Goal: Task Accomplishment & Management: Manage account settings

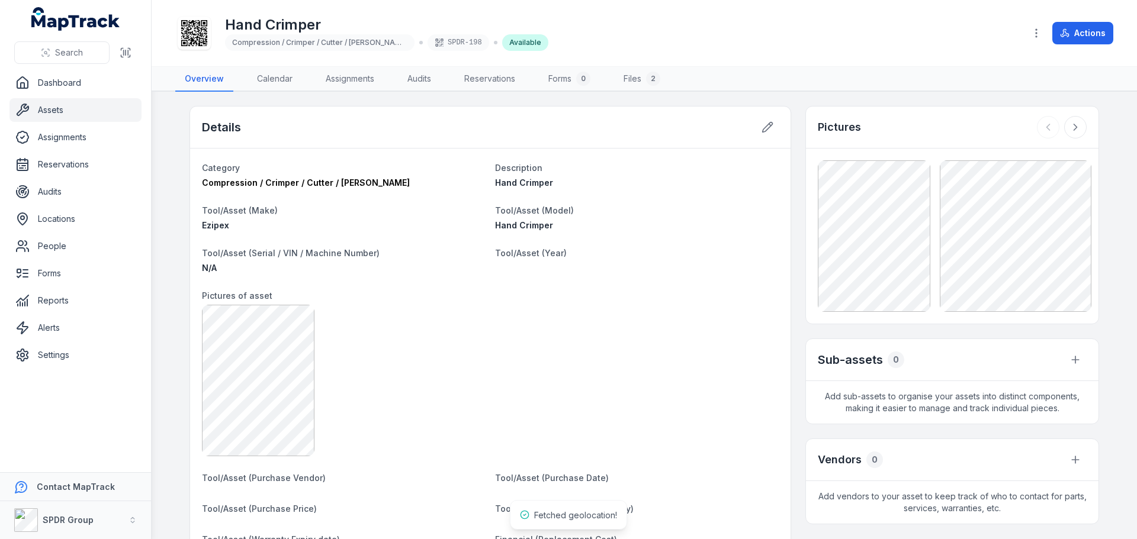
click at [47, 107] on link "Assets" at bounding box center [75, 110] width 132 height 24
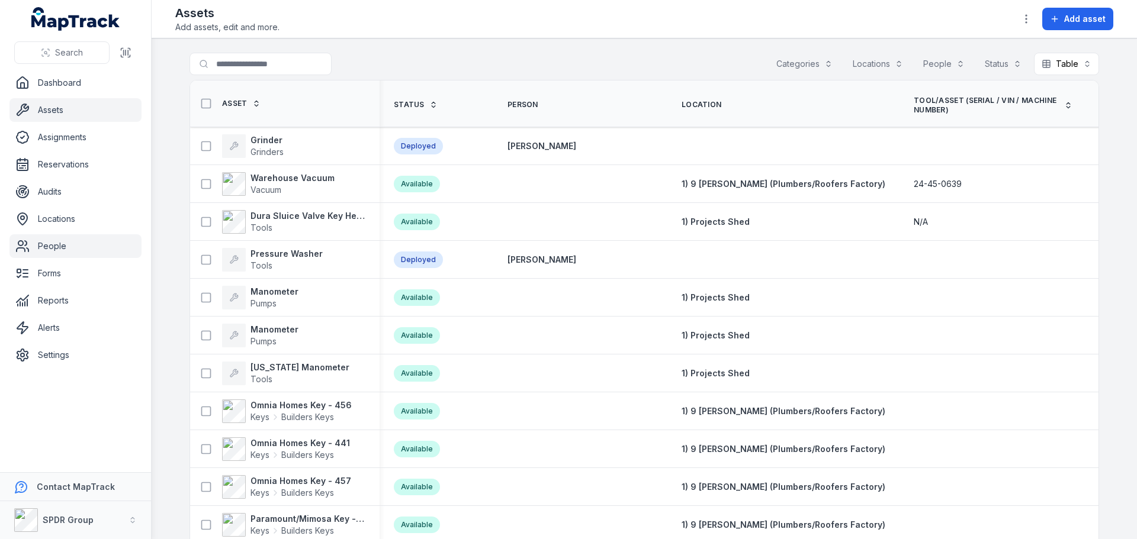
click at [41, 244] on link "People" at bounding box center [75, 247] width 132 height 24
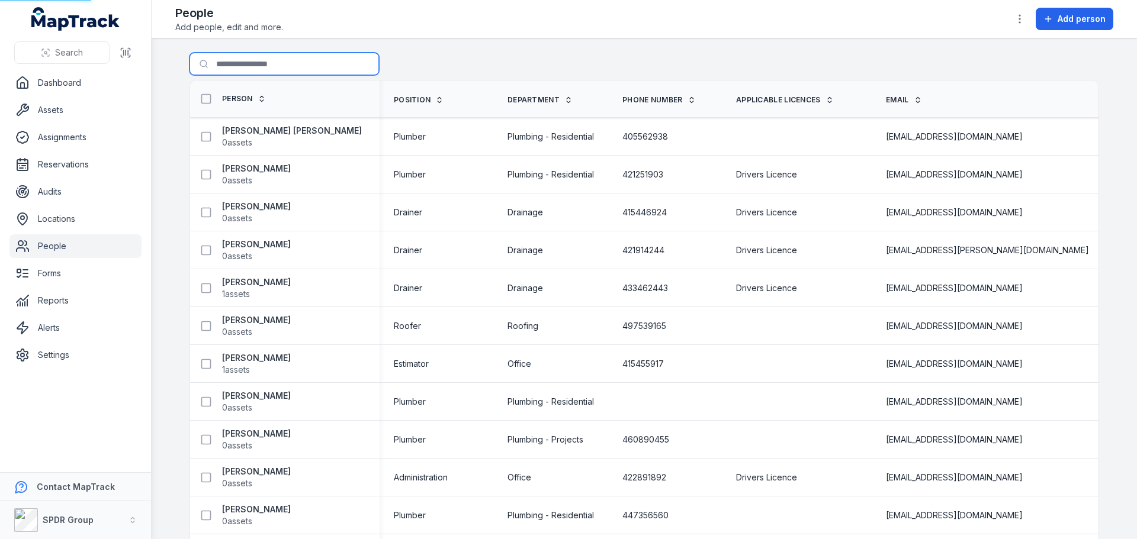
click at [244, 61] on input "Search for people" at bounding box center [285, 64] width 190 height 23
type input "*****"
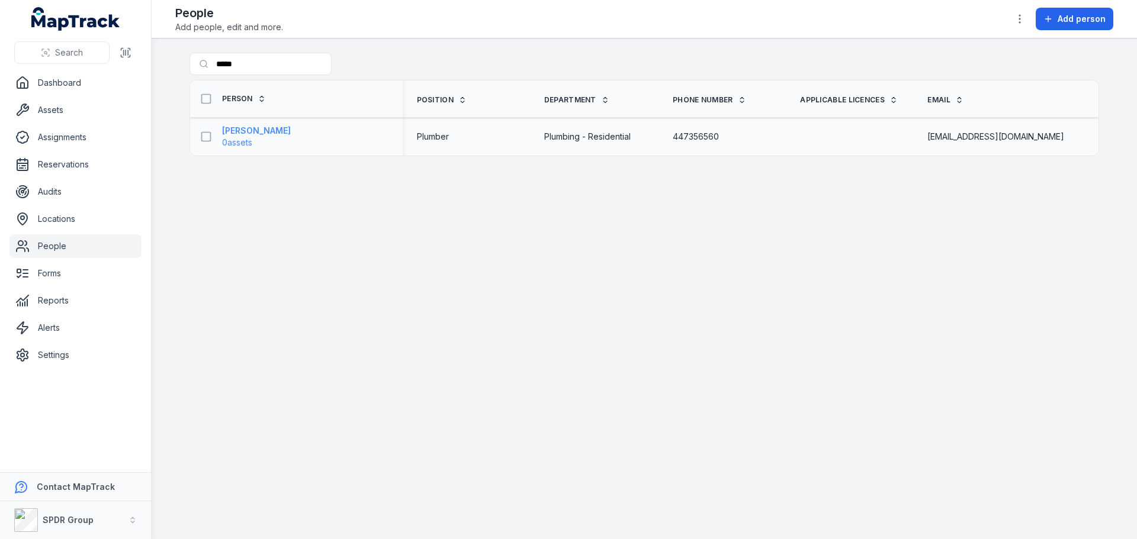
click at [269, 133] on strong "[PERSON_NAME]" at bounding box center [256, 131] width 69 height 12
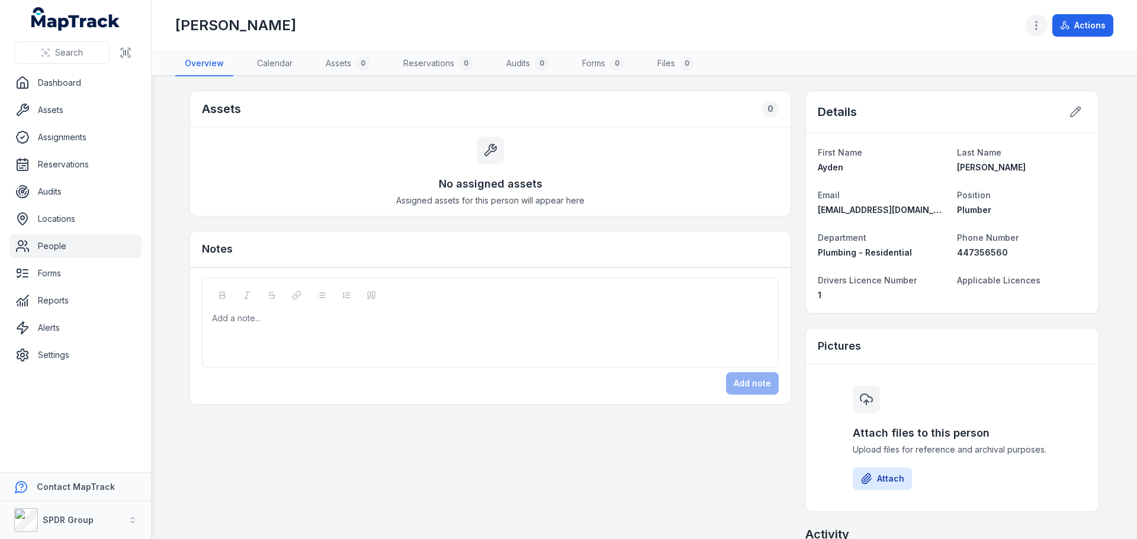
click at [1031, 24] on button "button" at bounding box center [1036, 25] width 23 height 23
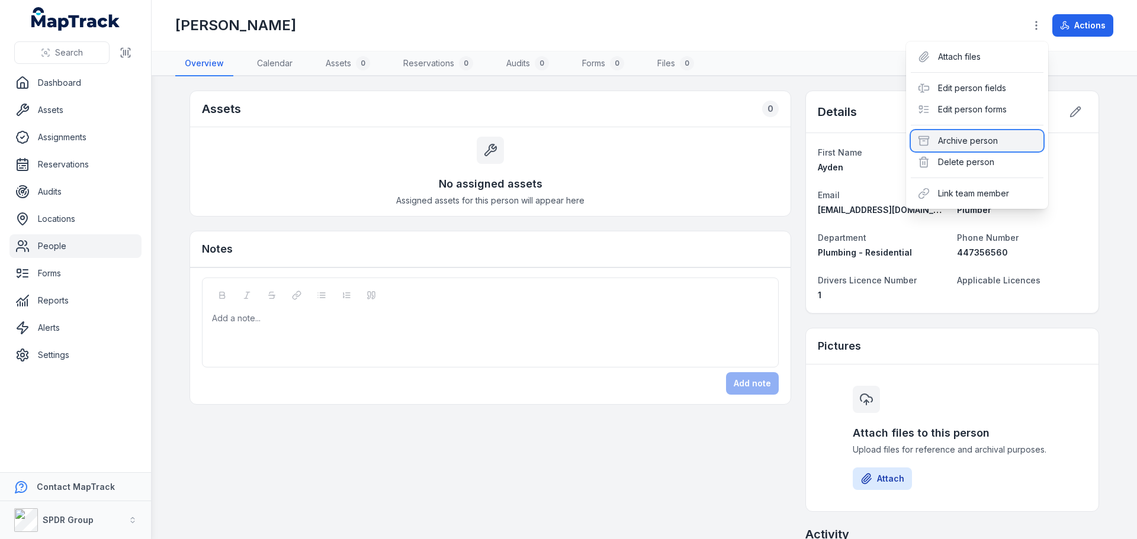
click at [965, 142] on div "Archive person" at bounding box center [977, 140] width 133 height 21
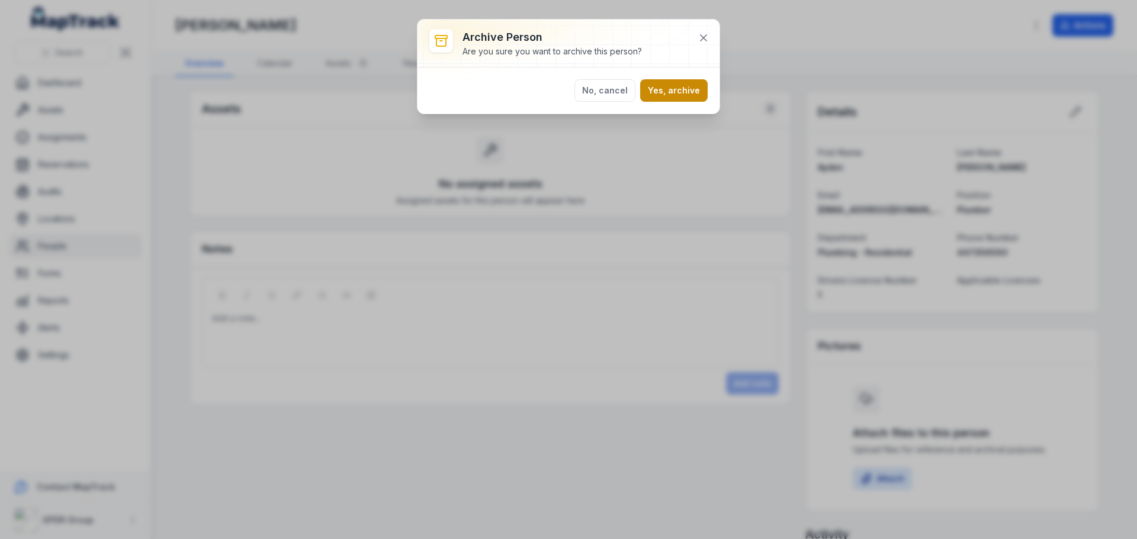
click at [686, 89] on button "Yes, archive" at bounding box center [674, 90] width 68 height 23
